Goal: Browse casually: Explore the website without a specific task or goal

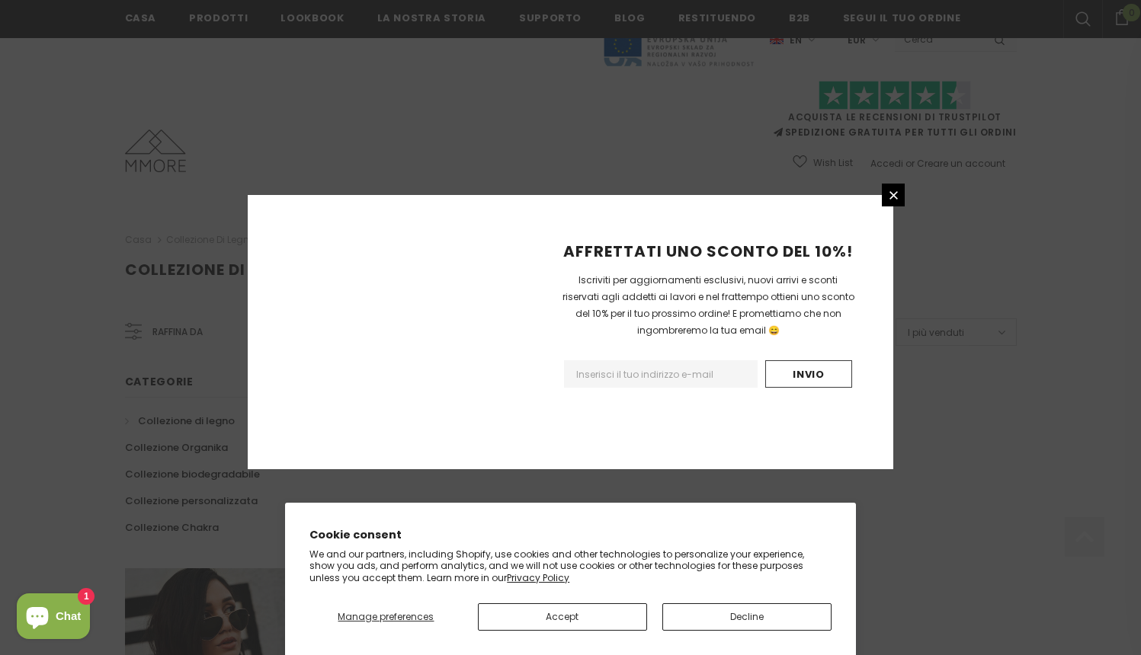
scroll to position [907, 0]
